Goal: Information Seeking & Learning: Learn about a topic

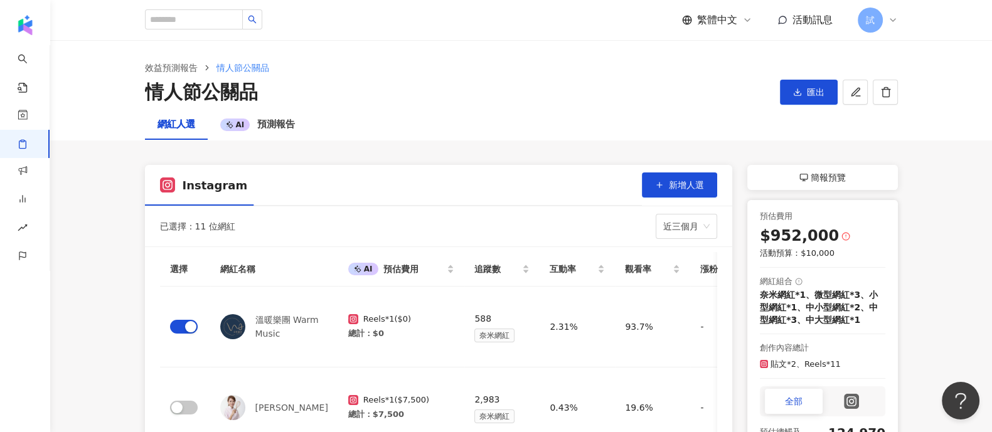
click at [874, 23] on span "試" at bounding box center [870, 20] width 9 height 14
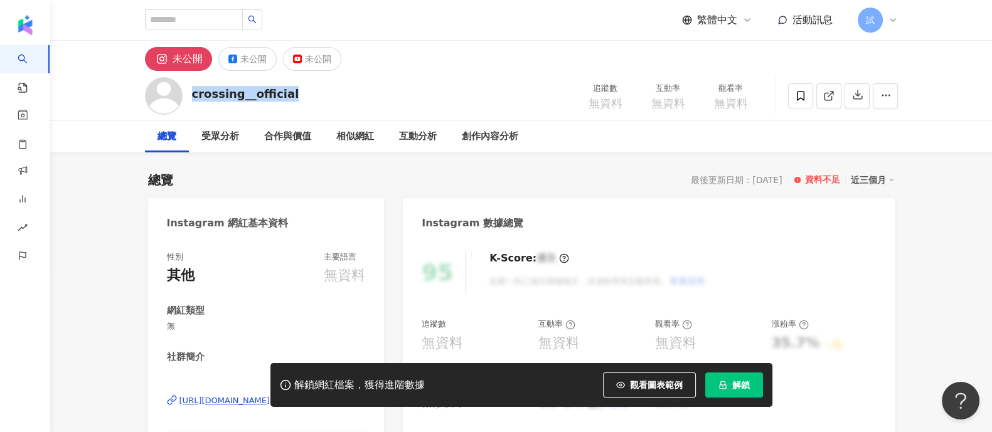
drag, startPoint x: 192, startPoint y: 95, endPoint x: 336, endPoint y: 114, distance: 144.9
click at [336, 114] on div "crossing__official 追蹤數 無資料 互動率 無資料 觀看率 無資料" at bounding box center [521, 96] width 803 height 50
copy div "crossing__official"
click at [730, 381] on button "解鎖" at bounding box center [734, 385] width 58 height 25
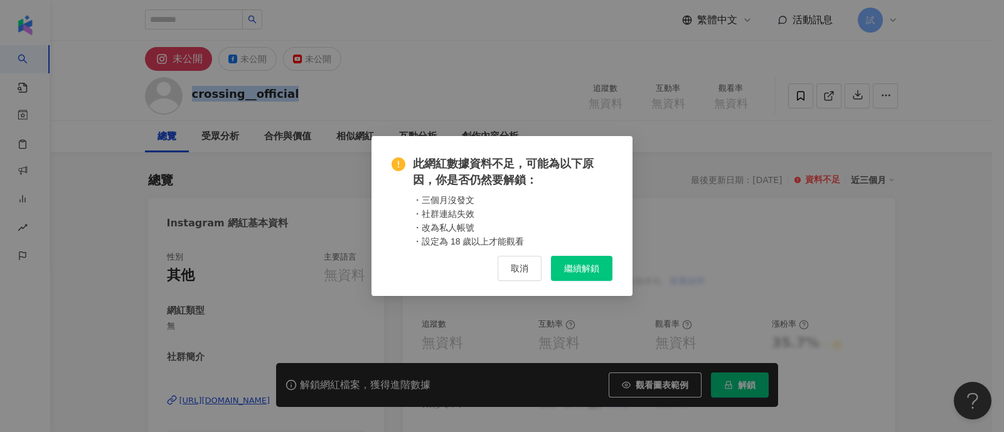
click at [571, 270] on span "繼續解鎖" at bounding box center [581, 268] width 35 height 10
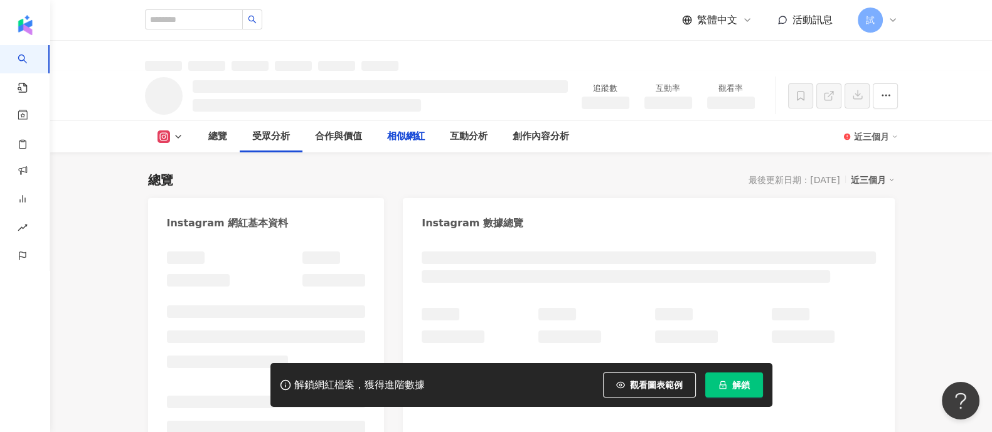
scroll to position [2652, 0]
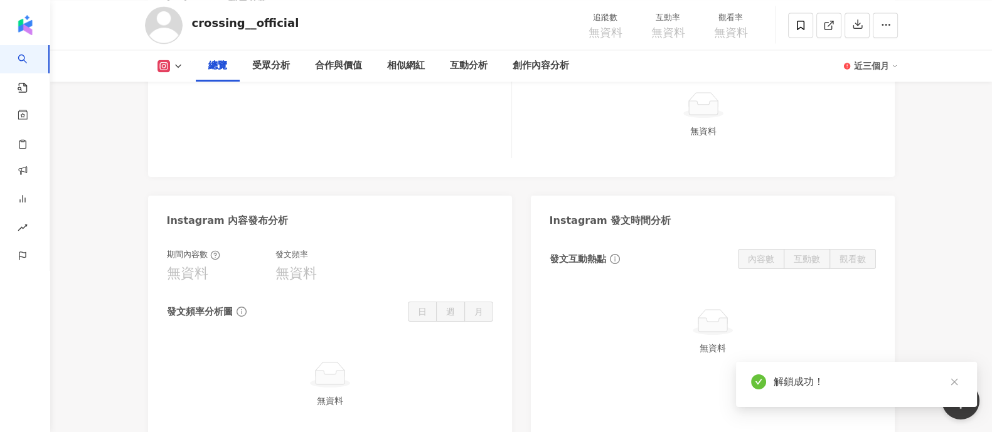
scroll to position [156, 0]
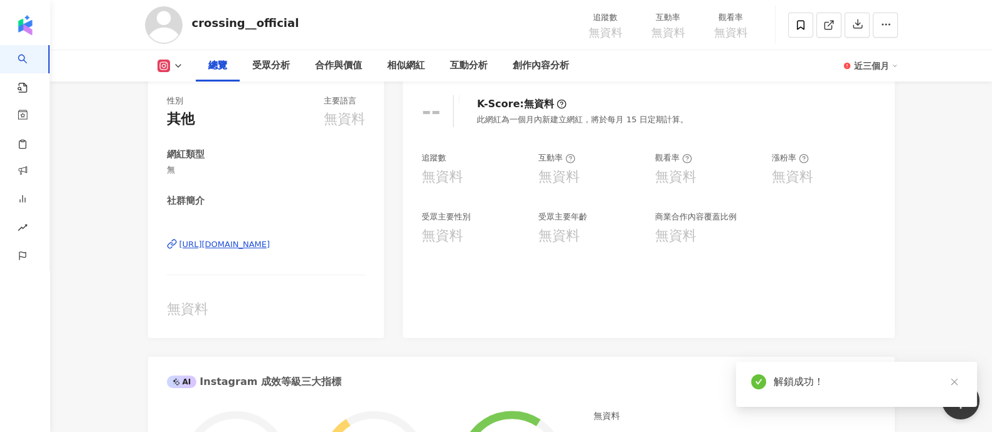
click at [270, 249] on div "[URL][DOMAIN_NAME]" at bounding box center [224, 244] width 91 height 11
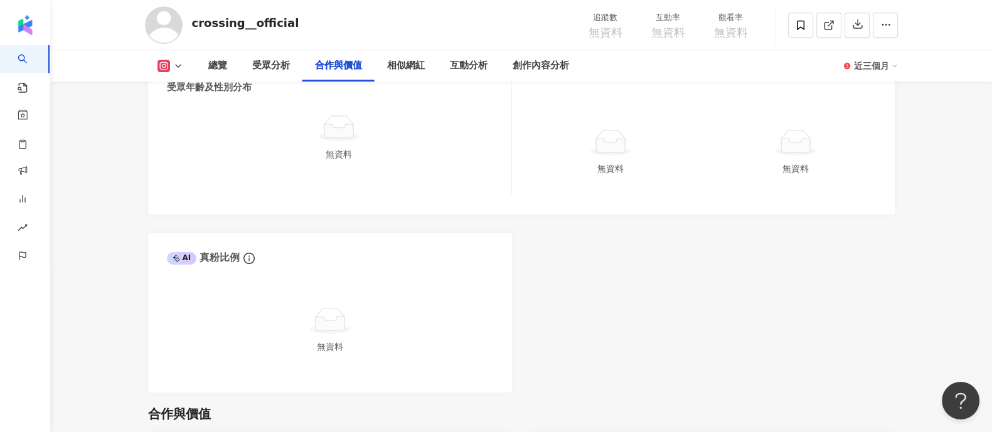
scroll to position [1725, 0]
